Goal: Task Accomplishment & Management: Manage account settings

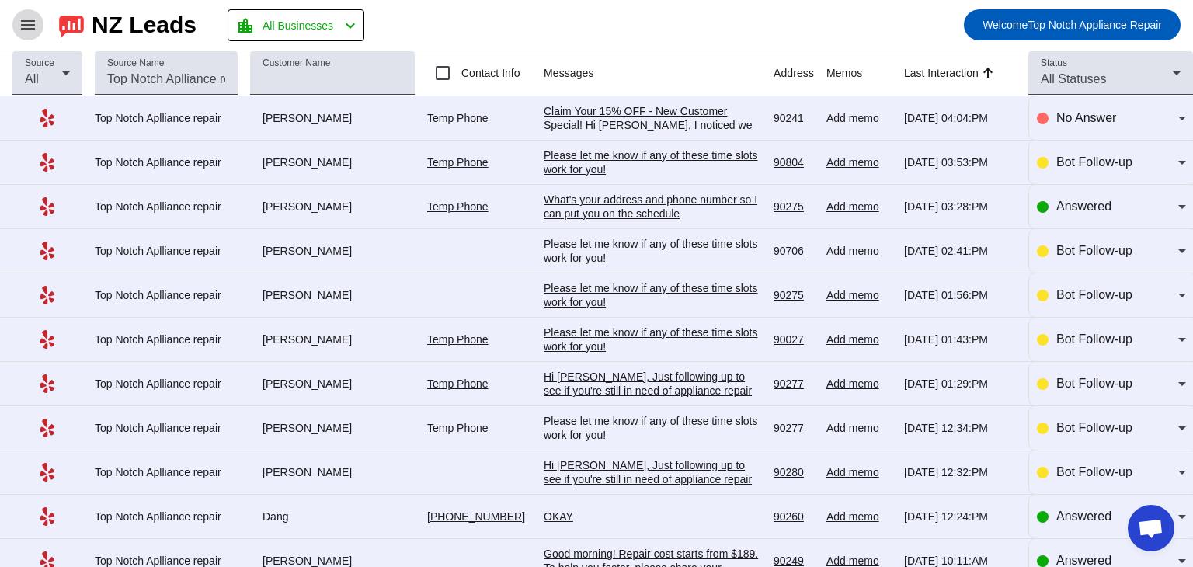
click at [26, 41] on span at bounding box center [27, 24] width 37 height 37
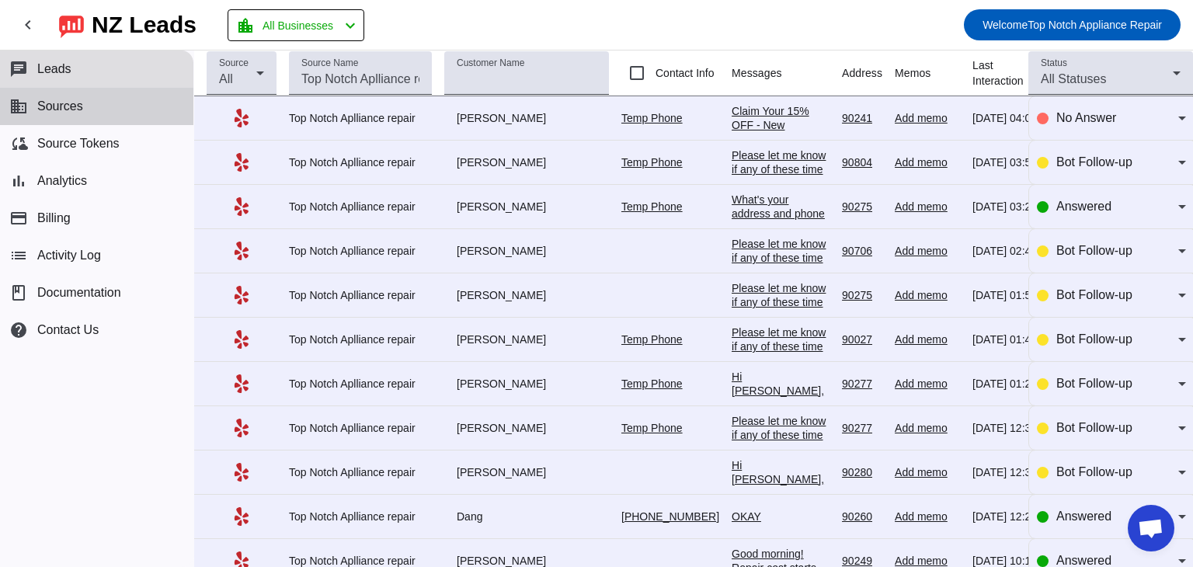
click at [99, 108] on button "business Sources" at bounding box center [96, 106] width 193 height 37
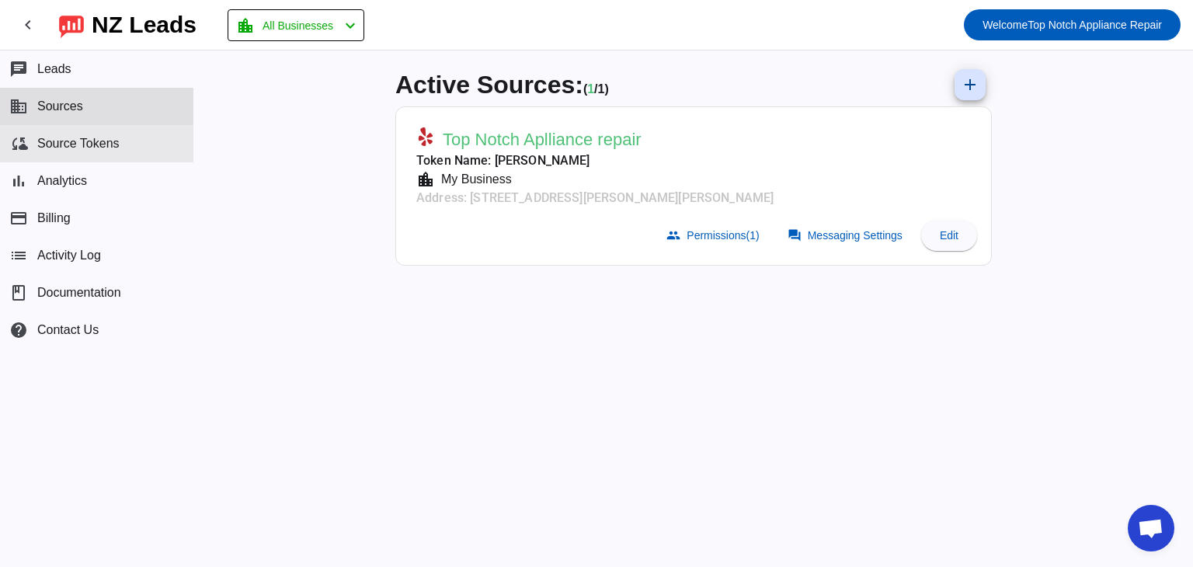
click at [117, 155] on button "cloud_sync Source Tokens" at bounding box center [96, 143] width 193 height 37
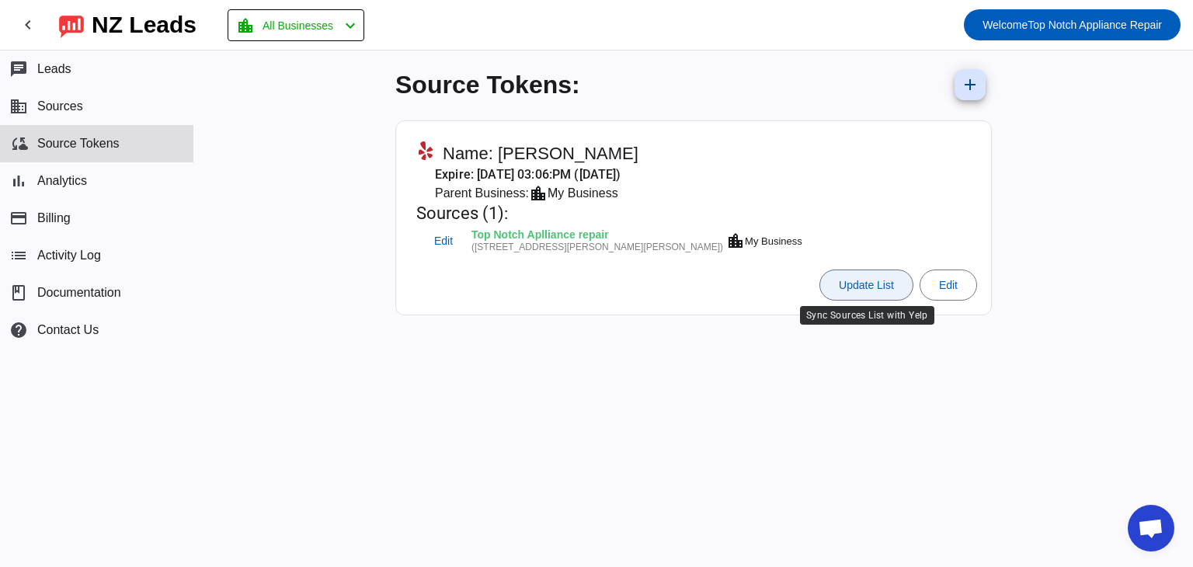
click at [876, 292] on span at bounding box center [866, 284] width 92 height 37
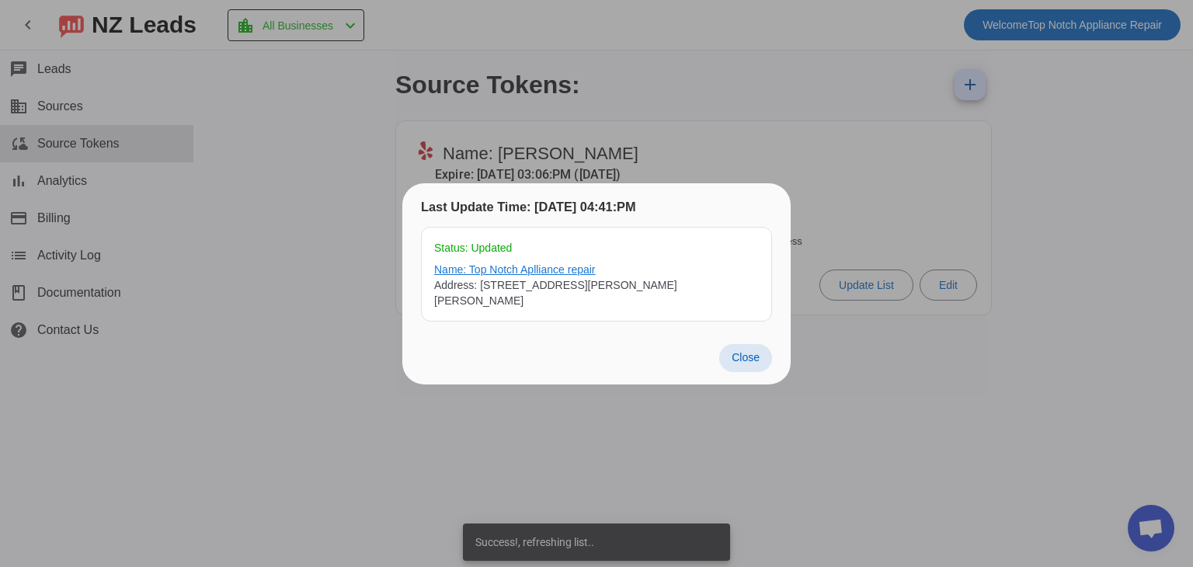
click at [654, 273] on link "Name: Top Notch Aplliance repair" at bounding box center [596, 270] width 325 height 16
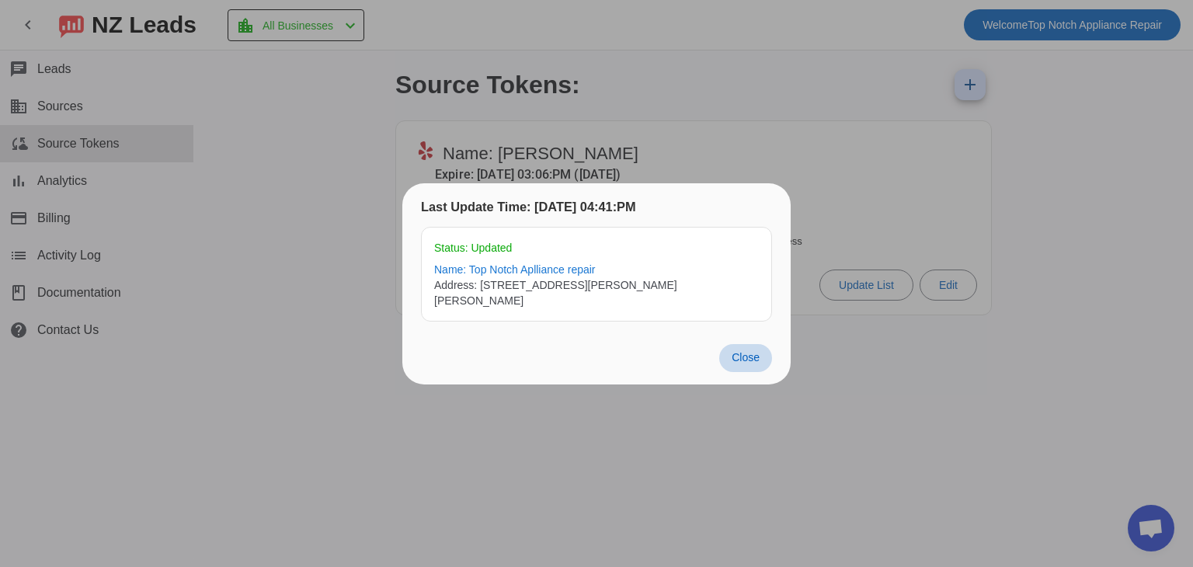
click at [735, 344] on span at bounding box center [745, 358] width 53 height 28
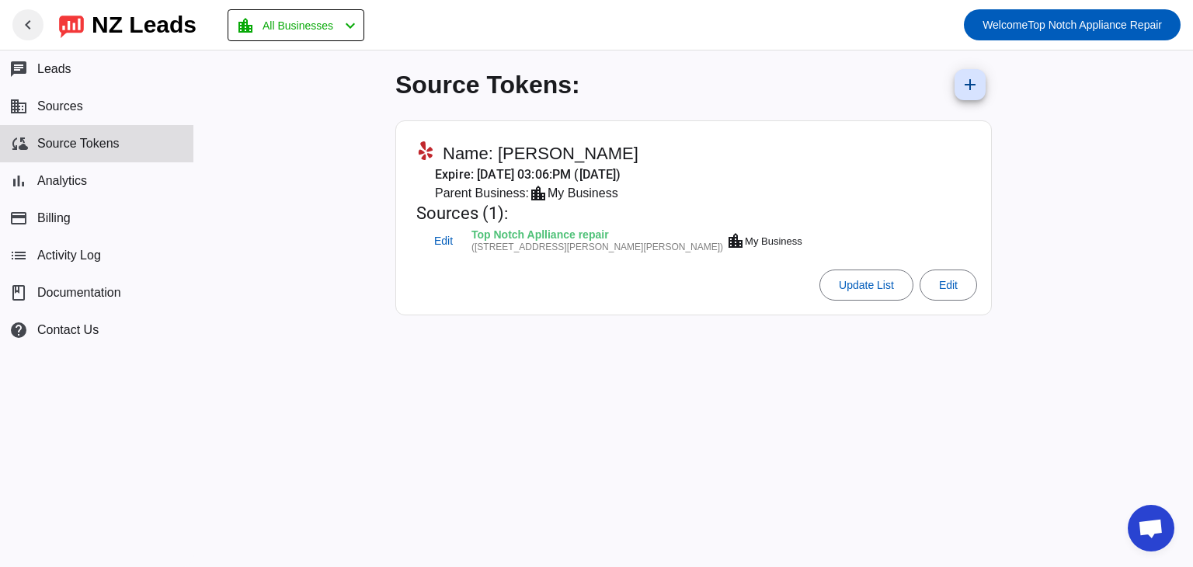
click at [36, 18] on mat-icon "chevron_left" at bounding box center [28, 25] width 19 height 19
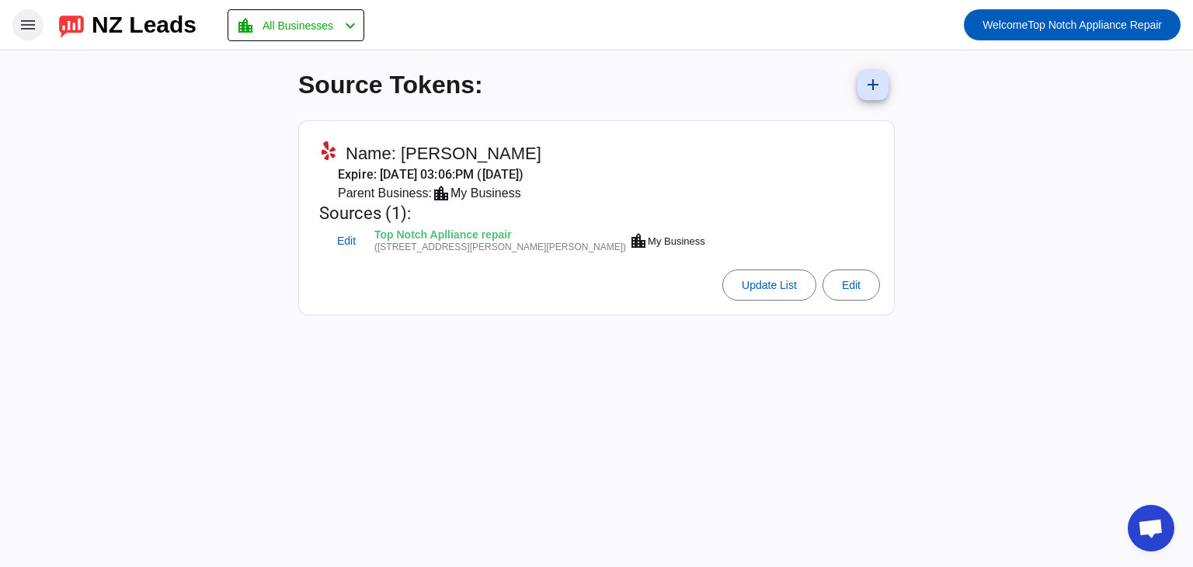
click at [33, 29] on mat-icon "menu" at bounding box center [28, 25] width 19 height 19
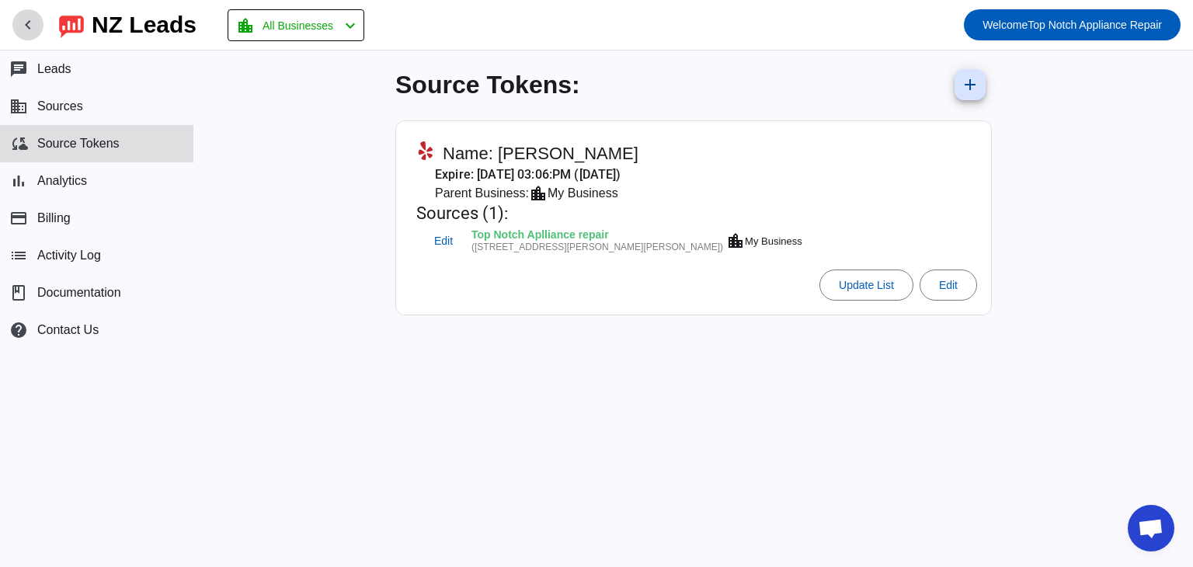
click at [33, 29] on mat-icon "chevron_left" at bounding box center [28, 25] width 19 height 19
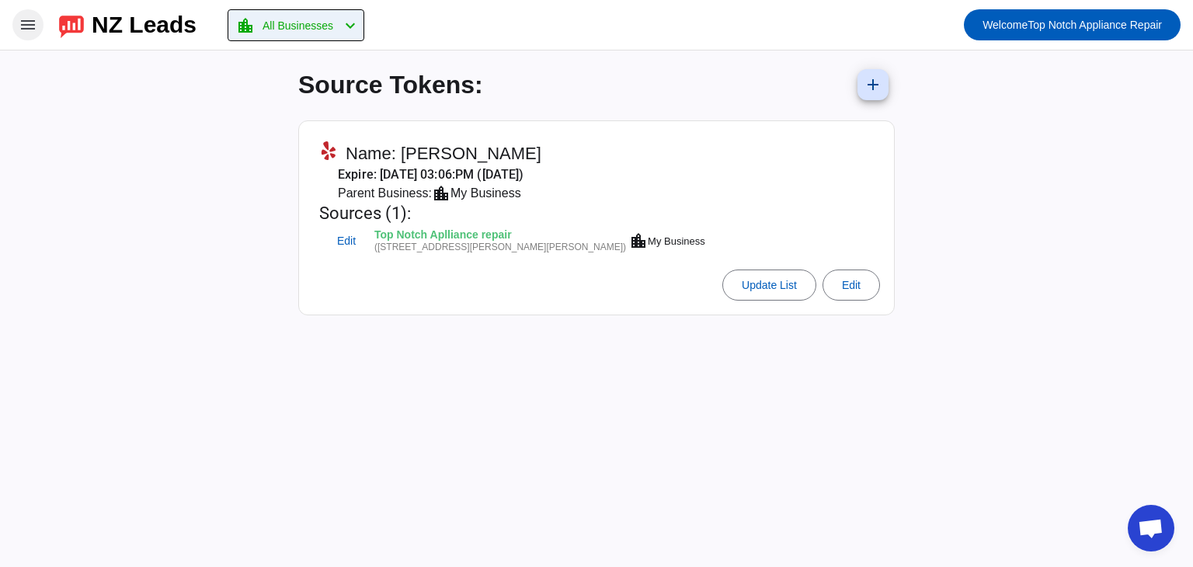
click at [324, 26] on span "All Businesses" at bounding box center [297, 26] width 71 height 22
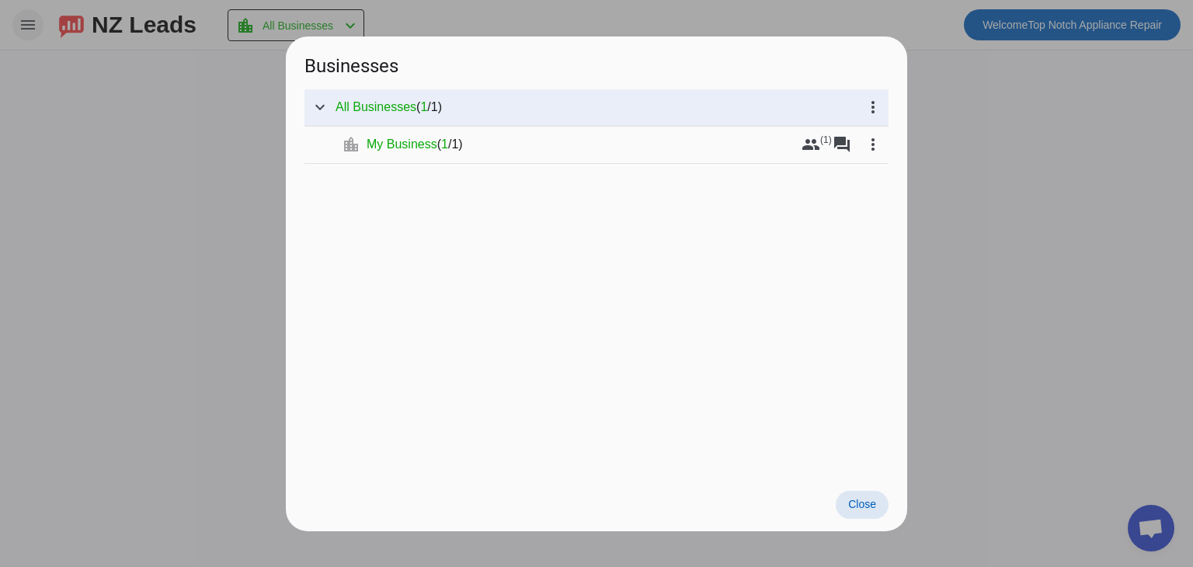
click at [1062, 300] on div at bounding box center [596, 283] width 1193 height 567
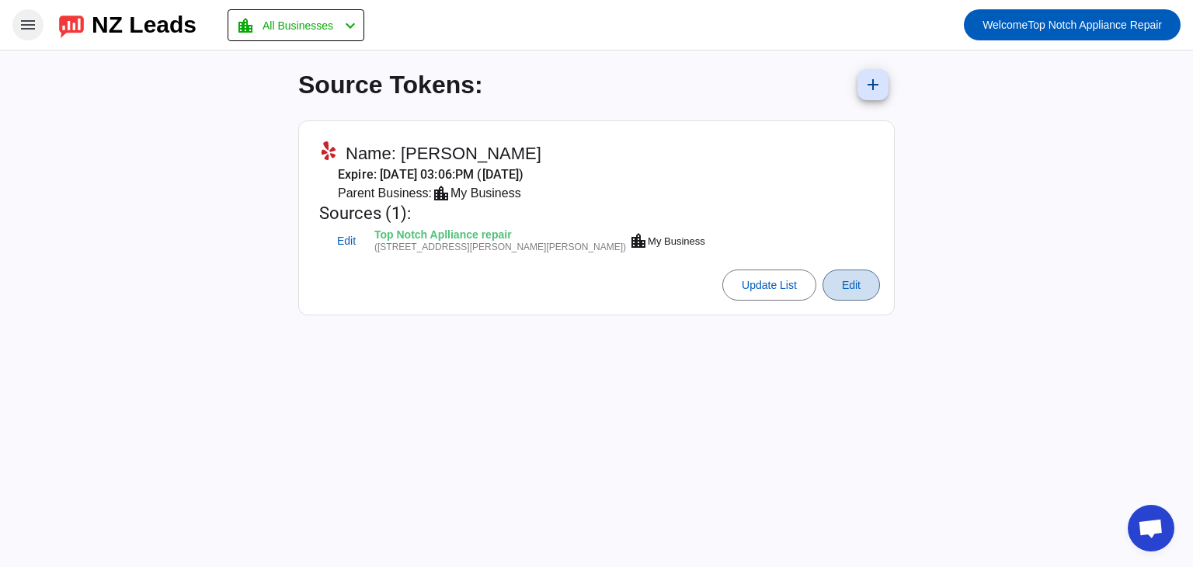
click at [876, 287] on span at bounding box center [851, 284] width 56 height 37
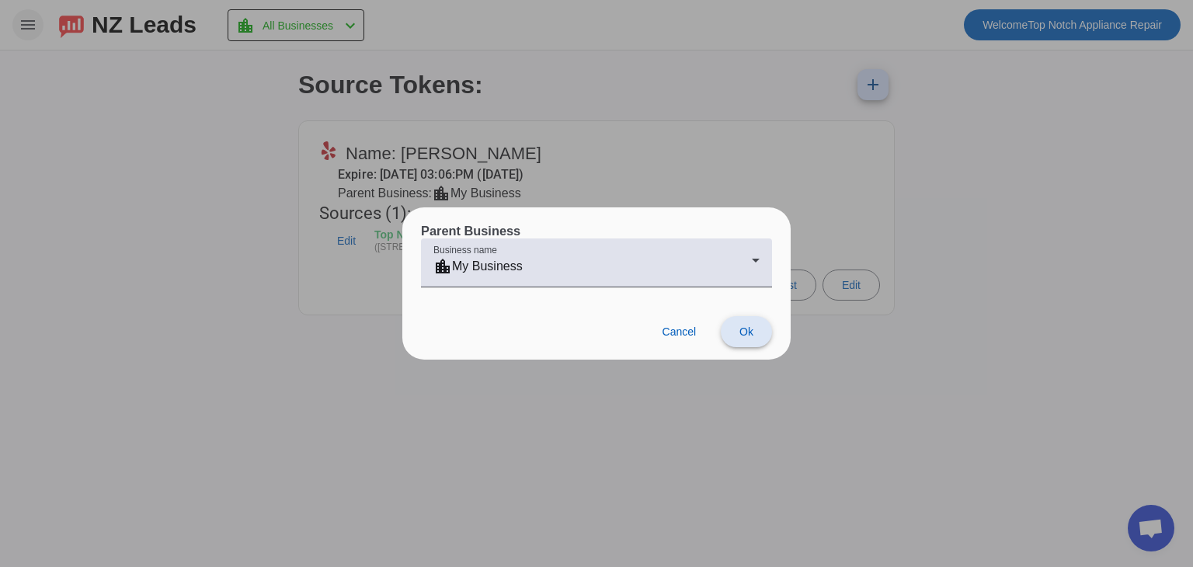
click at [759, 323] on span at bounding box center [746, 331] width 51 height 37
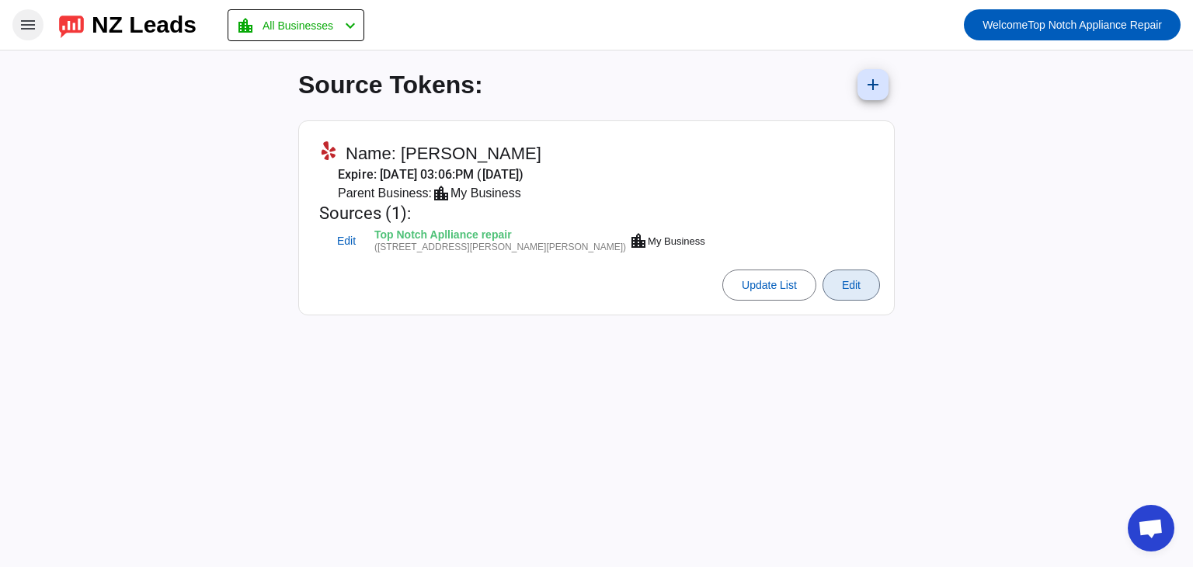
click at [693, 332] on div "Source Tokens: add Name: [PERSON_NAME] Expire: [DATE] 03:06:PM ([DATE]) Parent …" at bounding box center [596, 308] width 621 height 516
click at [37, 26] on span at bounding box center [27, 24] width 37 height 37
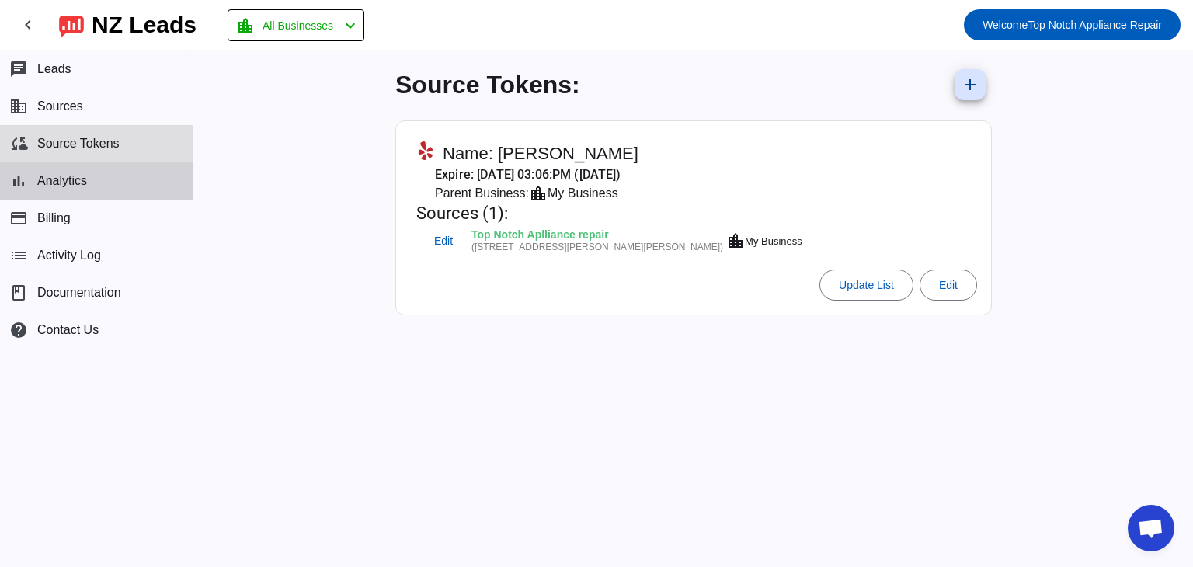
click at [118, 175] on button "bar_chart Analytics" at bounding box center [96, 180] width 193 height 37
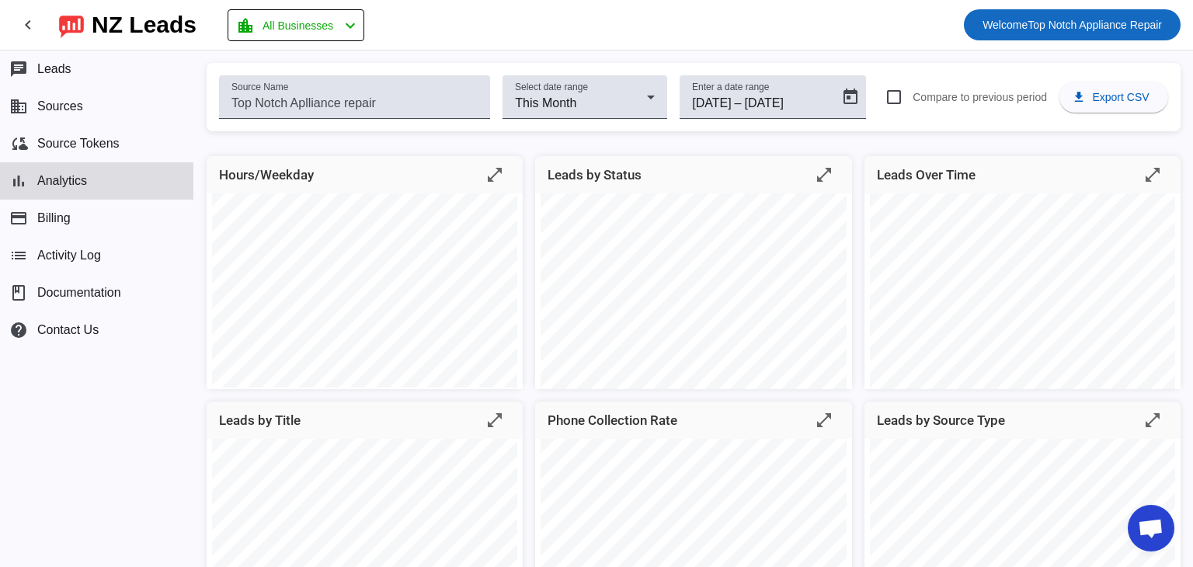
click at [1072, 14] on span "Welcome Top Notch Appliance Repair" at bounding box center [1071, 25] width 179 height 22
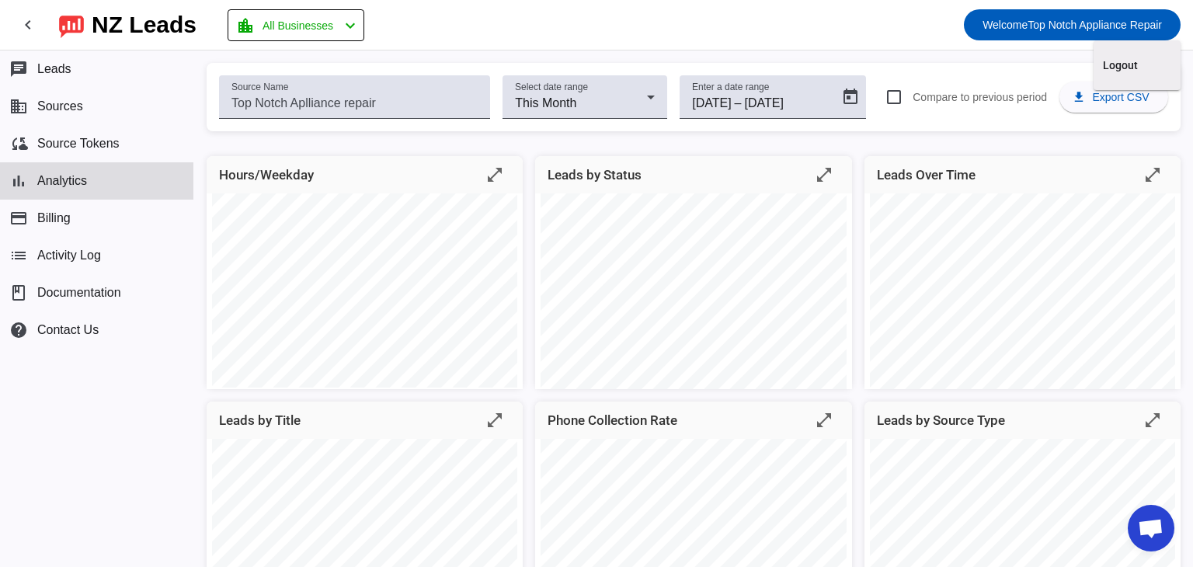
click at [116, 25] on div at bounding box center [596, 283] width 1193 height 567
click at [8, 29] on mat-toolbar-row "chevron_left [GEOGRAPHIC_DATA] Leads location_city All Businesses chevron_left …" at bounding box center [596, 25] width 1193 height 50
click at [23, 24] on mat-icon "chevron_left" at bounding box center [28, 25] width 19 height 19
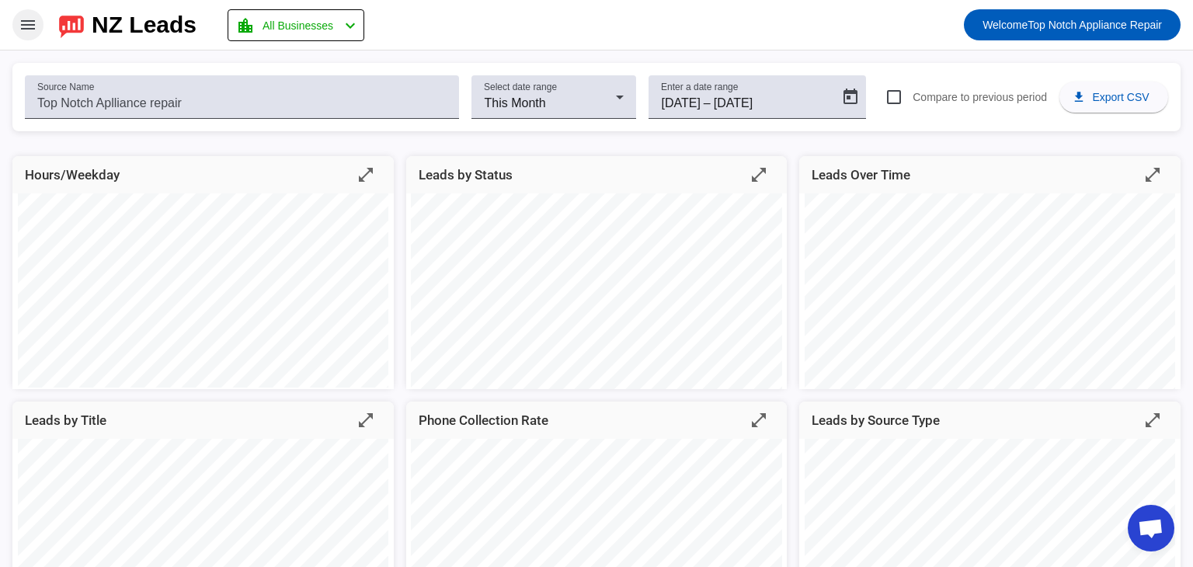
click at [23, 30] on mat-icon "menu" at bounding box center [28, 25] width 19 height 19
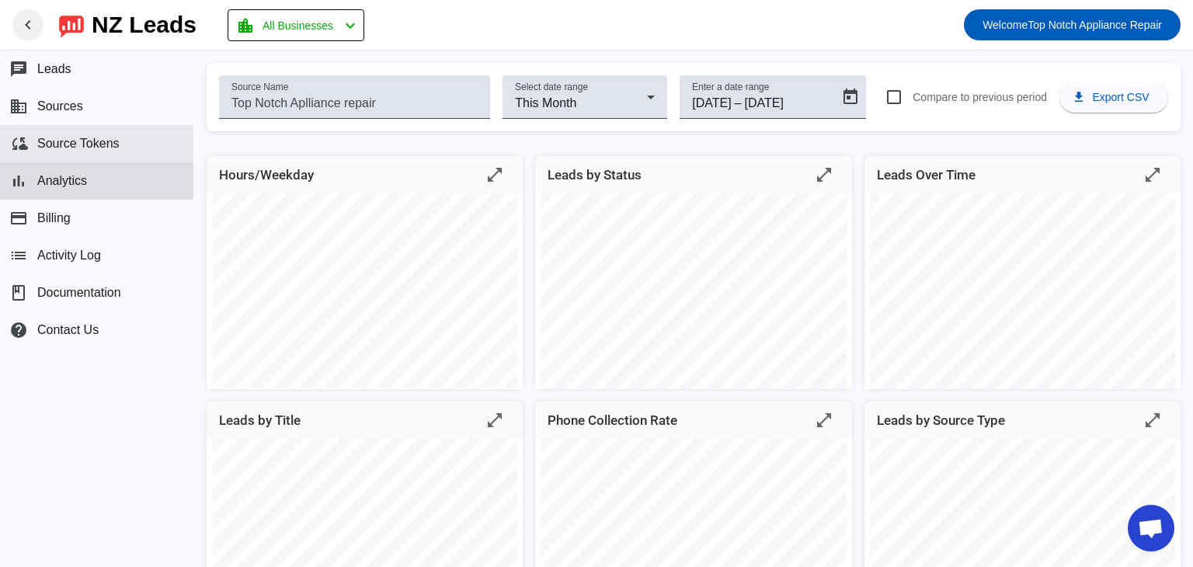
click at [109, 151] on button "cloud_sync Source Tokens" at bounding box center [96, 143] width 193 height 37
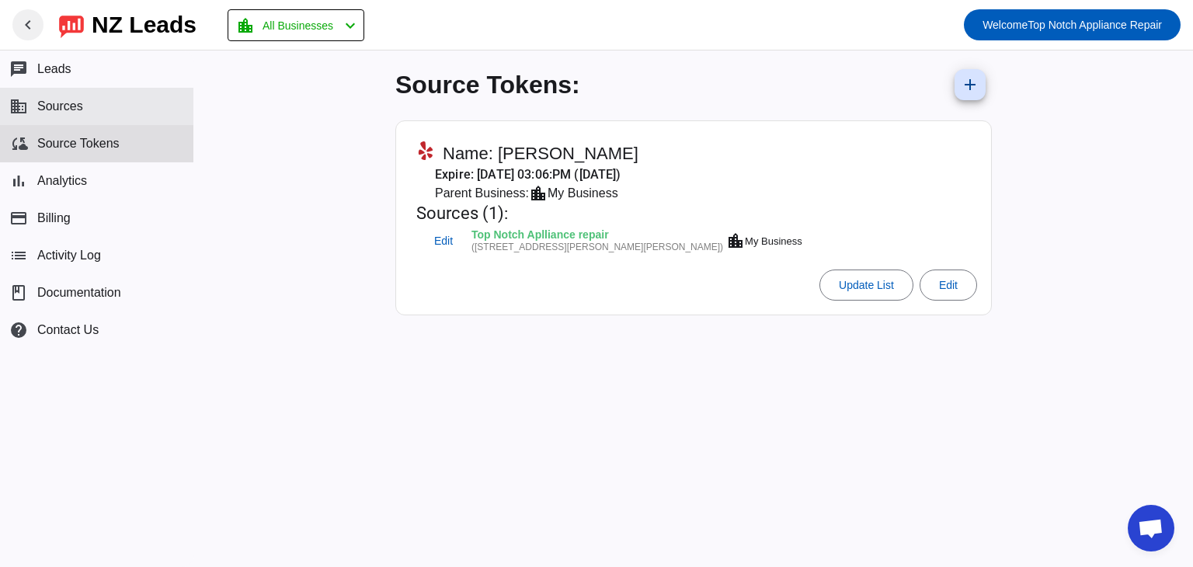
click at [107, 116] on button "business Sources" at bounding box center [96, 106] width 193 height 37
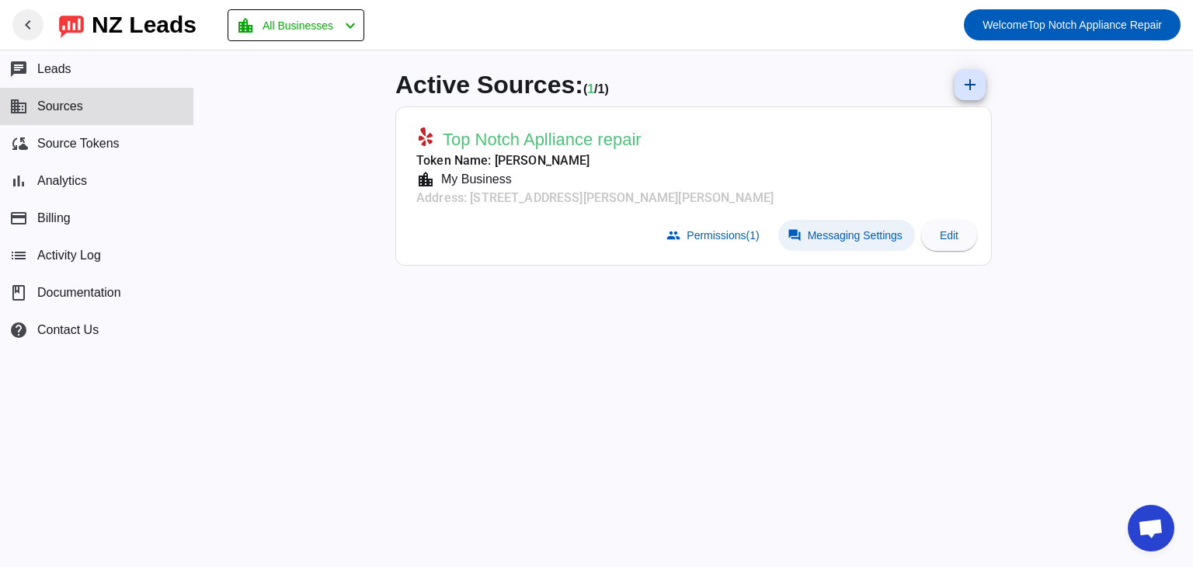
click at [842, 231] on span "Messaging Settings" at bounding box center [855, 235] width 95 height 12
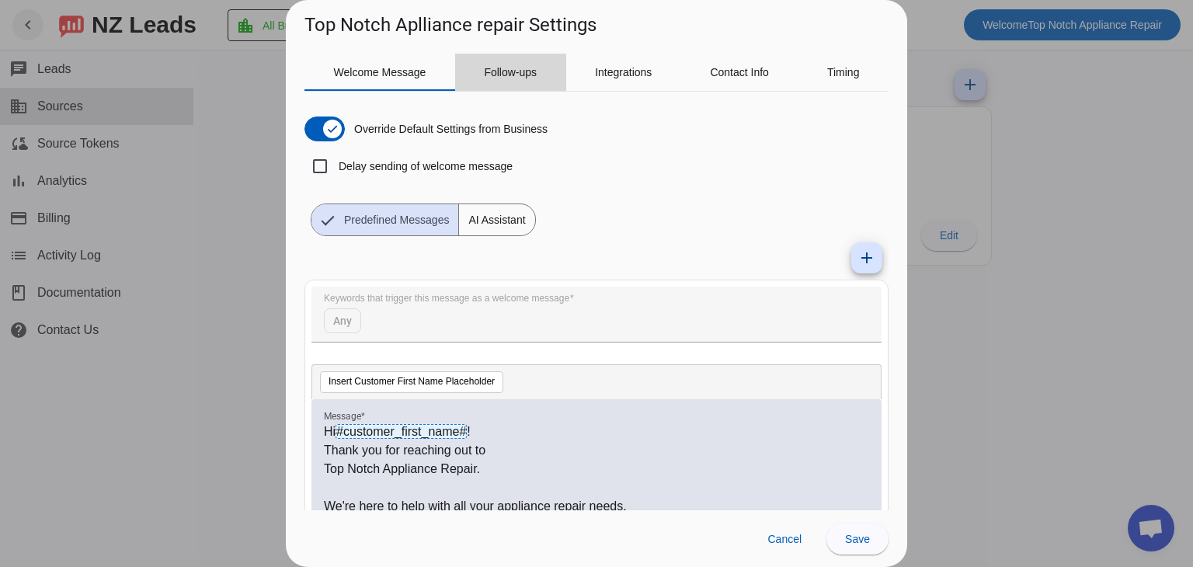
click at [514, 82] on span "Follow-ups" at bounding box center [510, 72] width 53 height 37
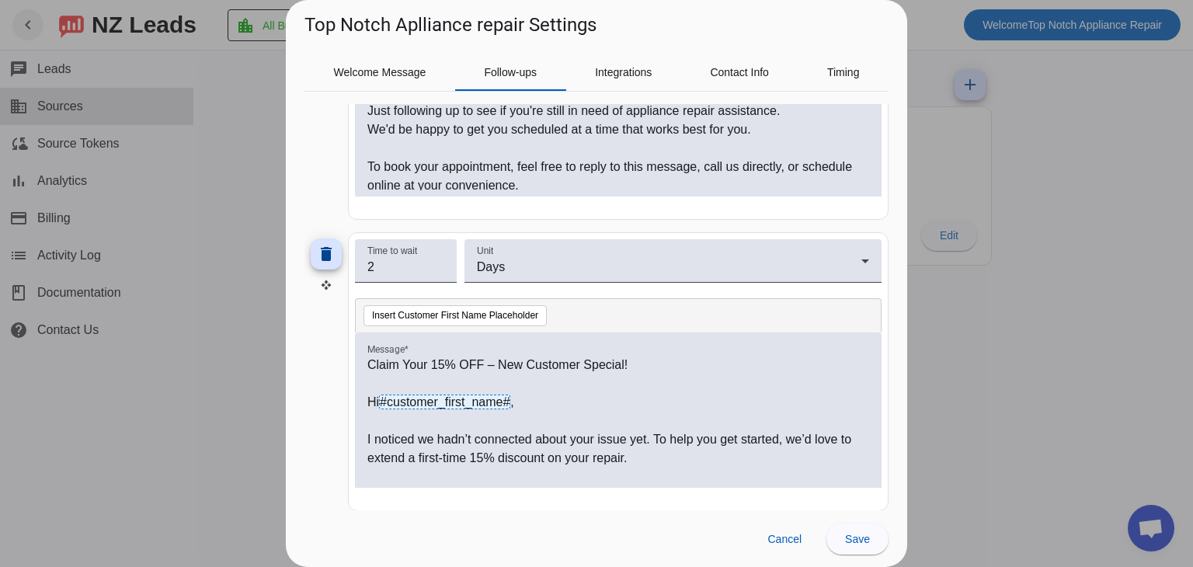
scroll to position [587, 0]
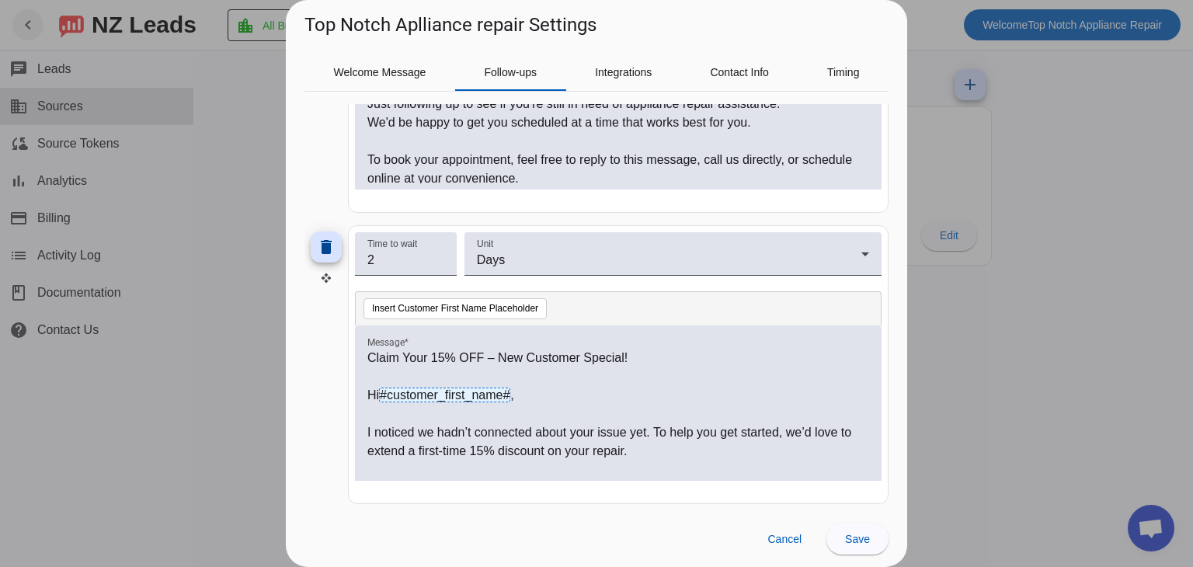
click at [442, 349] on p "Claim Your 15% OFF – New Customer Special!" at bounding box center [618, 358] width 502 height 19
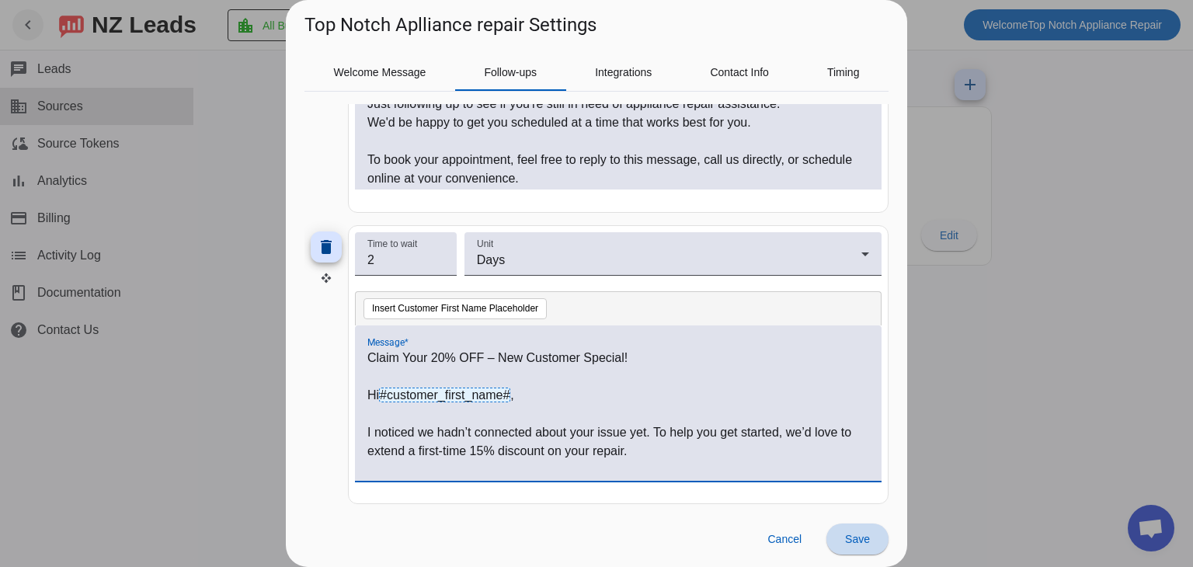
click at [866, 541] on span "Save" at bounding box center [857, 539] width 25 height 12
